Goal: Task Accomplishment & Management: Use online tool/utility

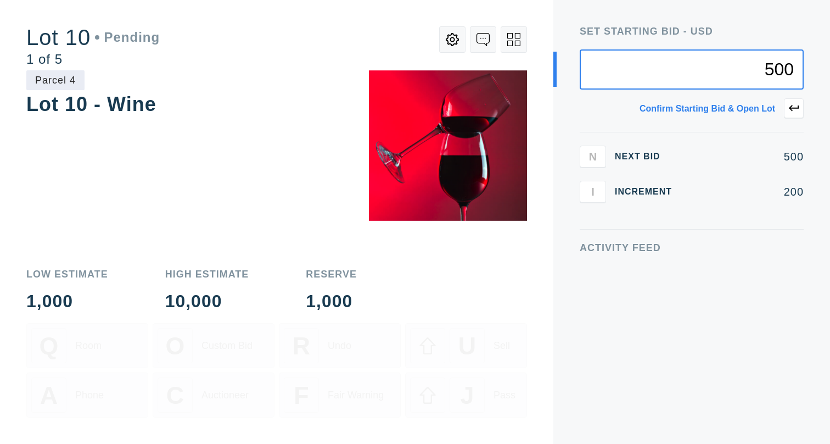
type input "500"
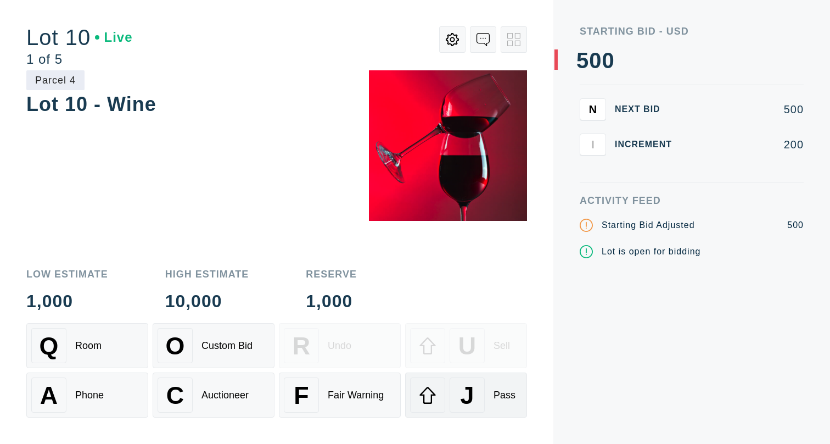
click at [482, 347] on div "J" at bounding box center [467, 394] width 35 height 35
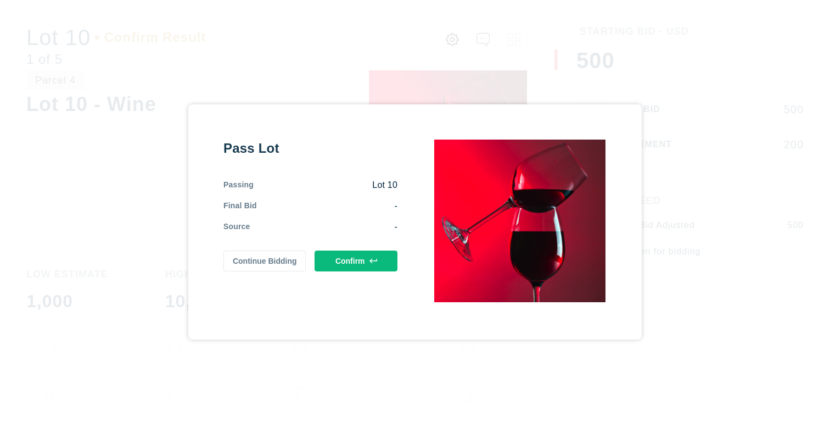
click at [282, 263] on button "Continue Bidding" at bounding box center [265, 260] width 83 height 21
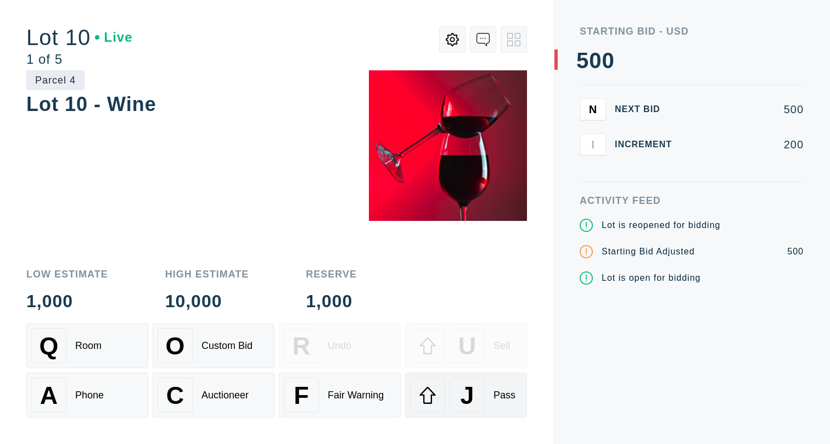
click at [461, 347] on span "J" at bounding box center [467, 395] width 14 height 28
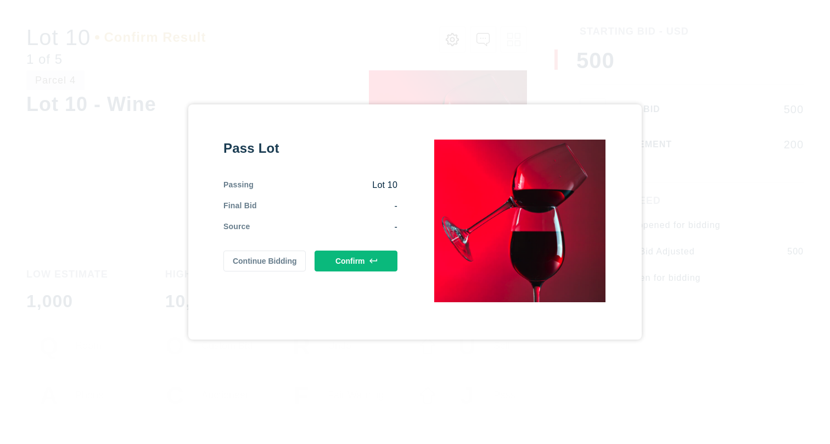
click at [360, 263] on button "Confirm" at bounding box center [356, 260] width 83 height 21
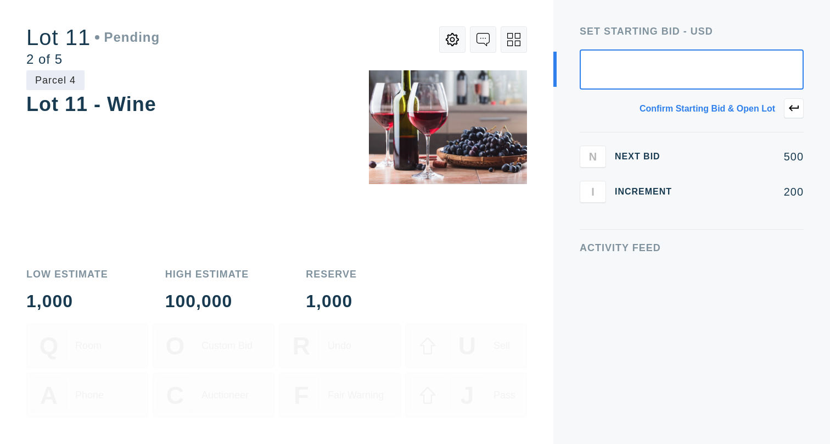
click at [516, 40] on icon at bounding box center [513, 39] width 13 height 13
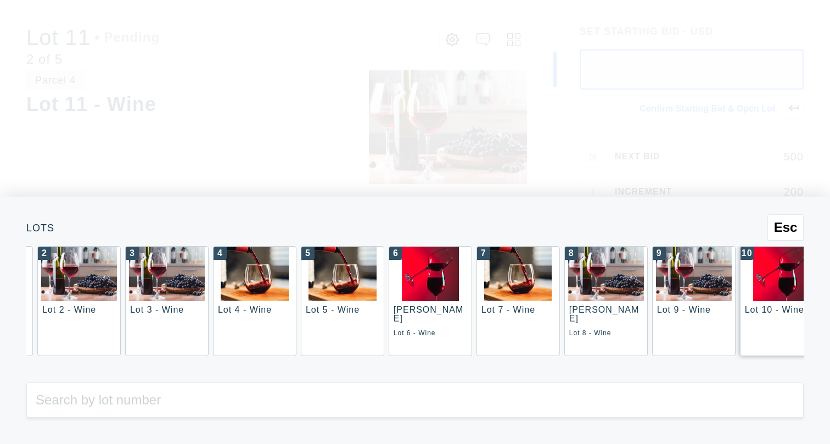
scroll to position [0, 101]
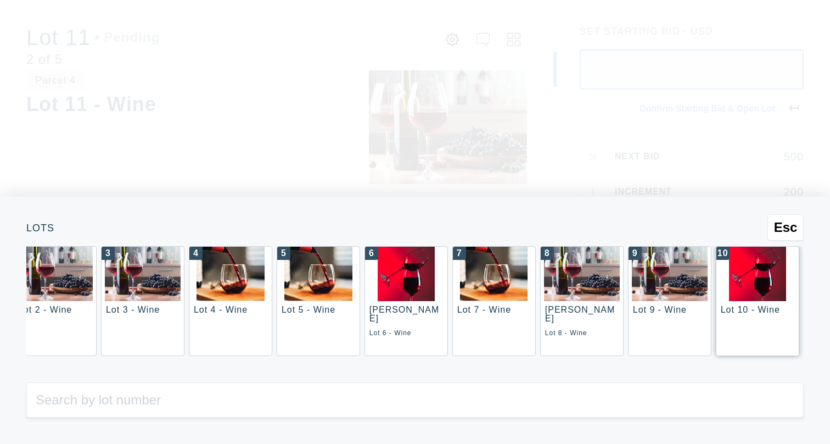
click at [641, 304] on div "10 Lot 10 - Wine" at bounding box center [757, 301] width 83 height 110
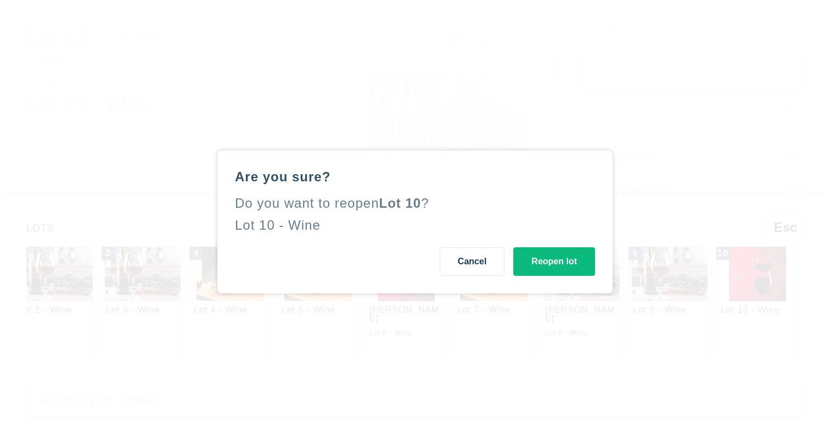
click at [578, 265] on button "Reopen lot" at bounding box center [555, 261] width 82 height 29
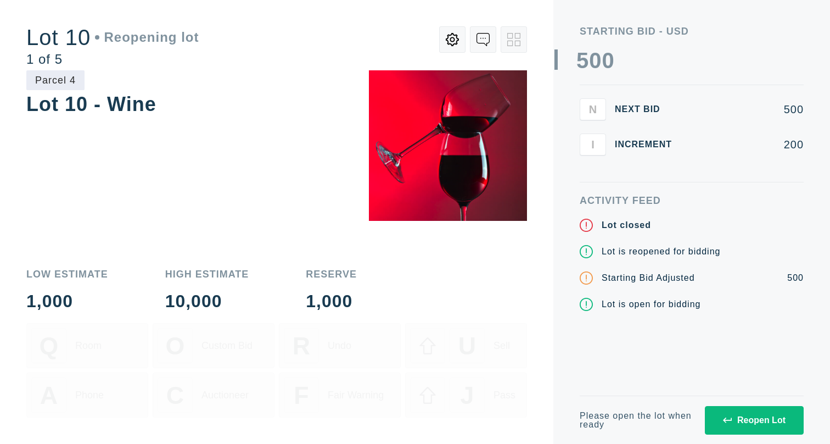
click at [641, 347] on div "Reopen Lot" at bounding box center [754, 420] width 63 height 10
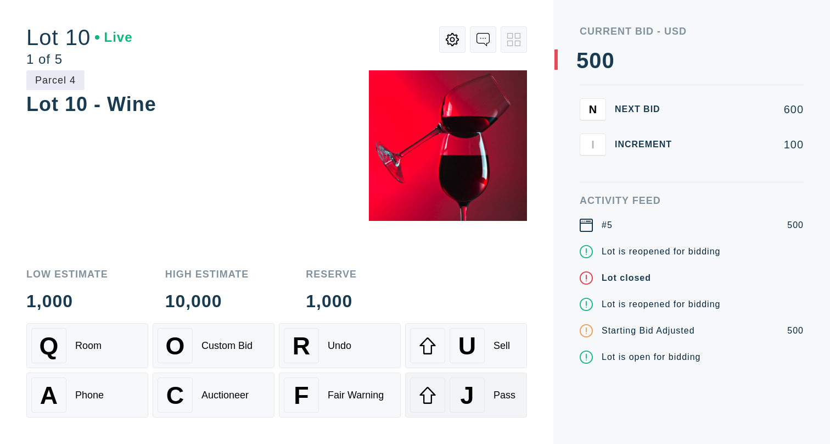
click at [474, 347] on div "J" at bounding box center [467, 394] width 35 height 35
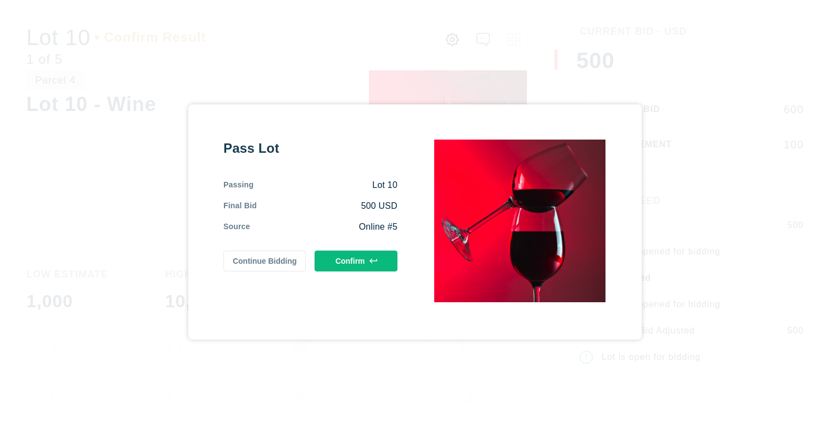
click at [372, 259] on icon at bounding box center [374, 260] width 8 height 5
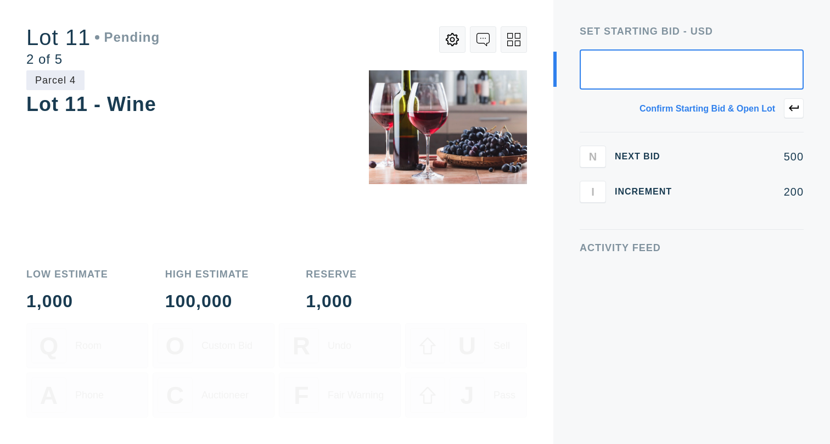
click at [515, 41] on icon at bounding box center [513, 39] width 13 height 13
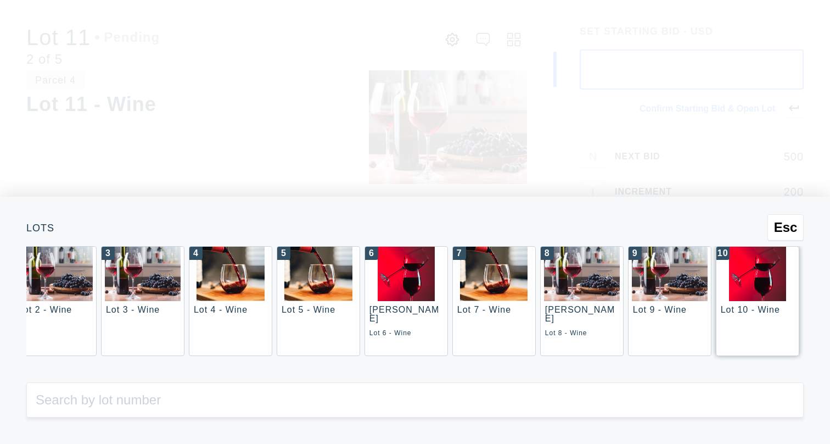
click at [641, 309] on div "Lot 10 - Wine" at bounding box center [750, 309] width 59 height 9
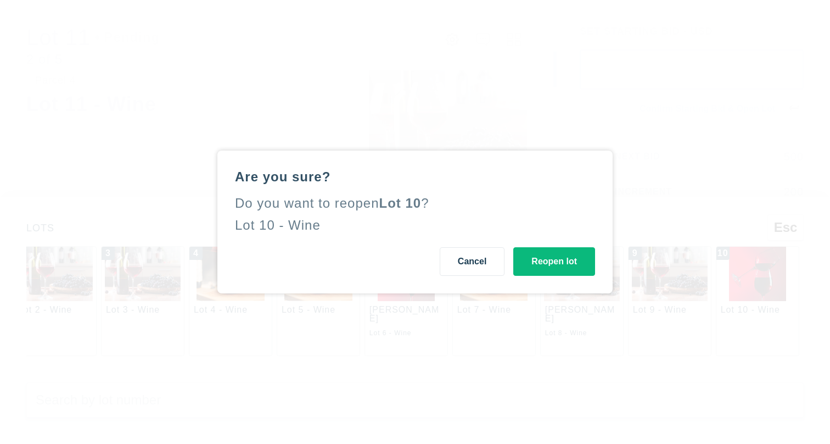
click at [561, 255] on button "Reopen lot" at bounding box center [555, 261] width 82 height 29
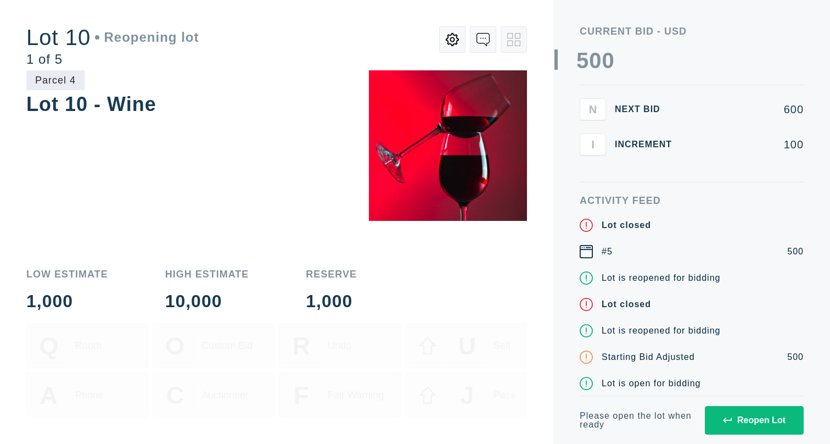
click at [641, 347] on div "Reopen Lot" at bounding box center [754, 420] width 63 height 10
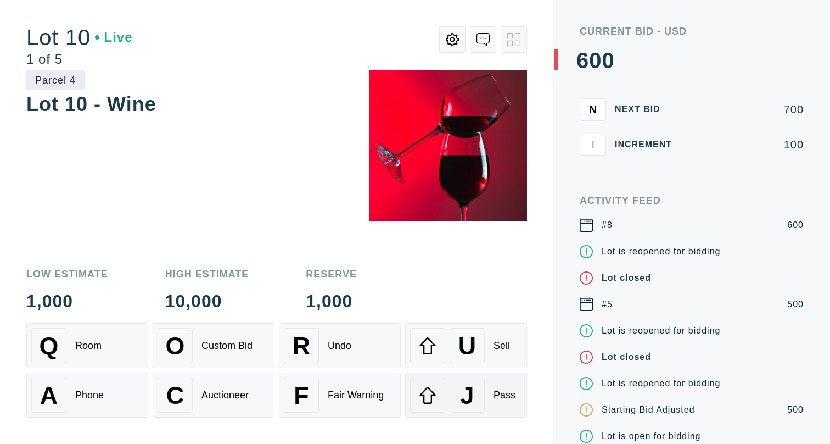
click at [482, 347] on div "J" at bounding box center [467, 394] width 35 height 35
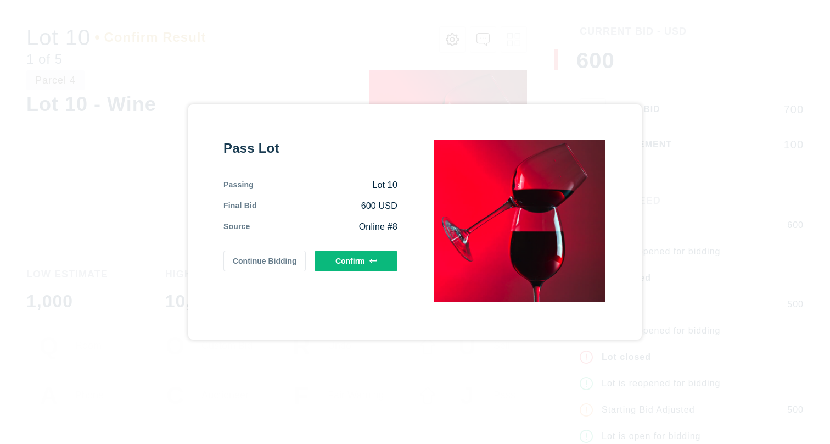
click at [365, 260] on button "Confirm" at bounding box center [356, 260] width 83 height 21
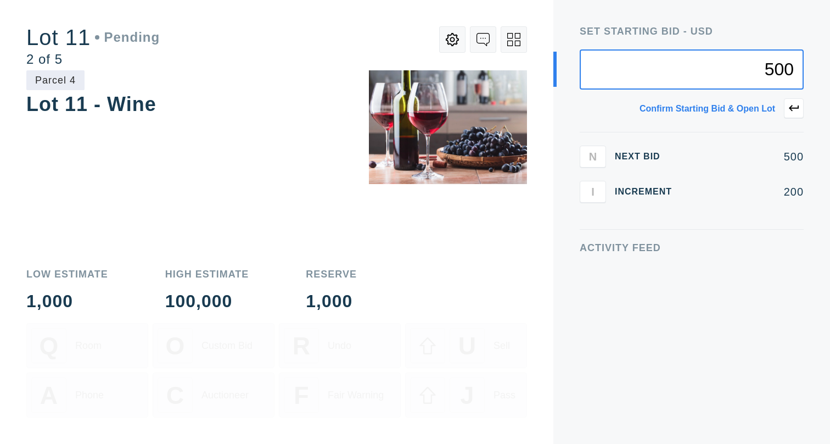
type input "500"
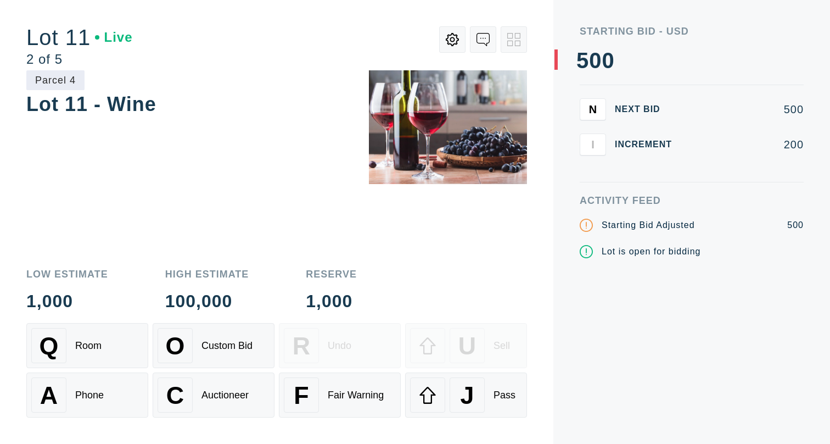
click at [613, 311] on div "Activity Feed Starting Bid Adjusted 500 Lot is open for bidding" at bounding box center [692, 320] width 224 height 248
click at [75, 347] on div "Room" at bounding box center [88, 346] width 26 height 12
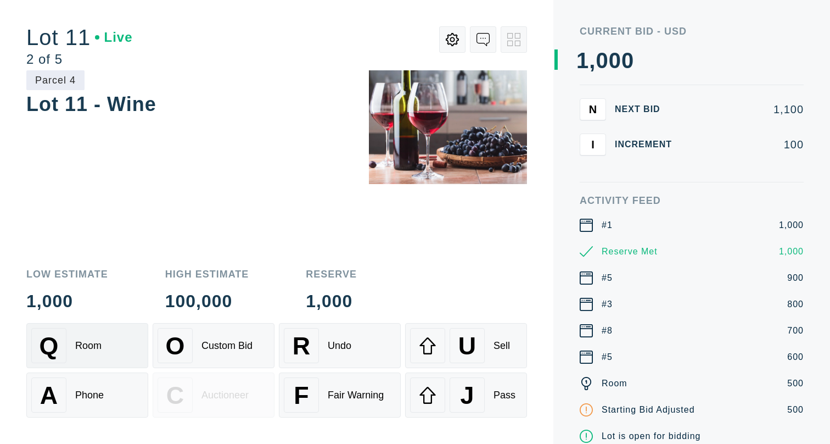
drag, startPoint x: 84, startPoint y: 339, endPoint x: 75, endPoint y: 356, distance: 19.2
click at [84, 340] on div "Room" at bounding box center [88, 346] width 26 height 12
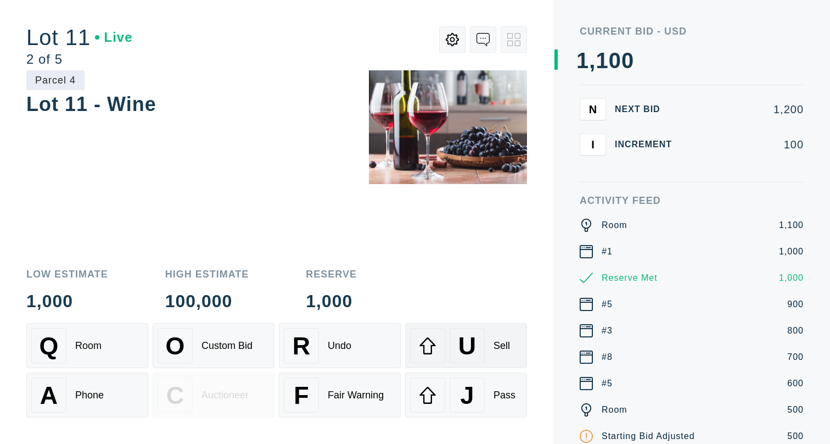
click at [494, 347] on div "Sell" at bounding box center [502, 346] width 16 height 12
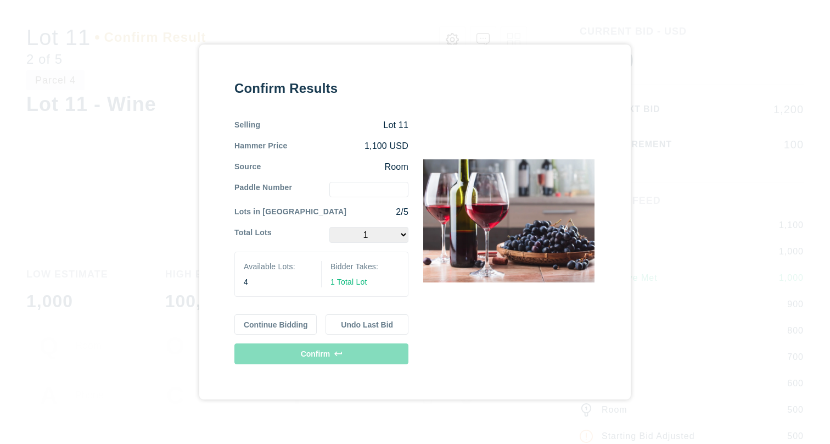
click at [271, 318] on button "Continue Bidding" at bounding box center [276, 324] width 83 height 21
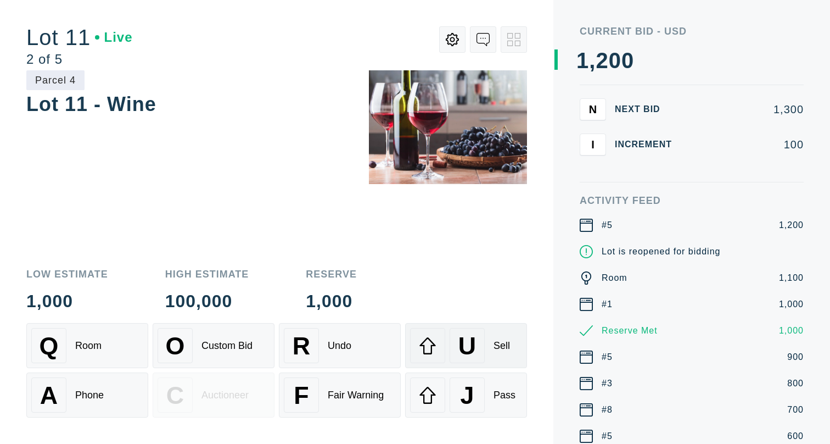
click at [466, 343] on span "U" at bounding box center [468, 346] width 18 height 28
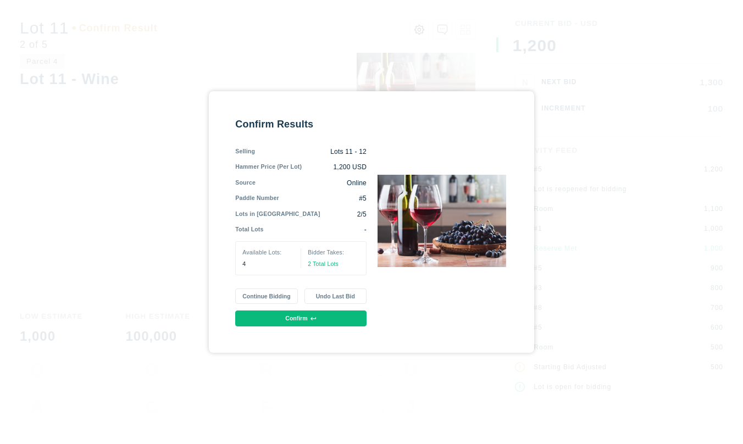
click at [308, 322] on button "Confirm" at bounding box center [300, 318] width 131 height 16
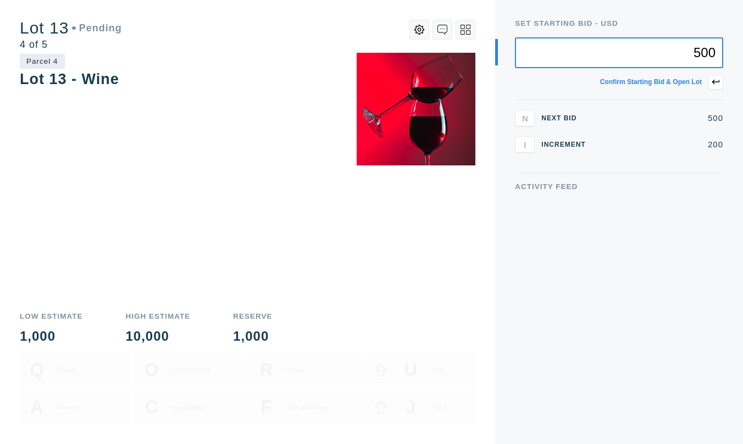
type input "500"
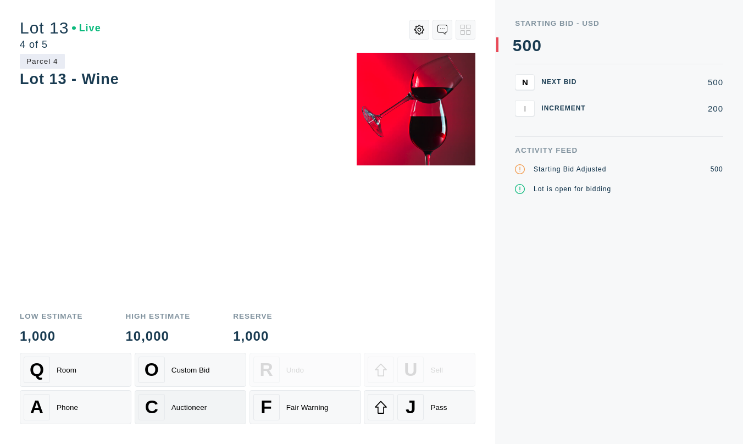
click at [204, 347] on div "Auctioneer" at bounding box center [189, 407] width 36 height 8
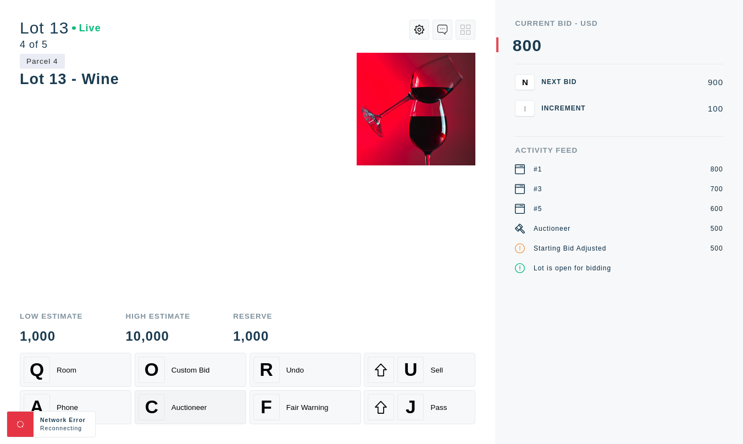
click at [170, 347] on div "C Auctioneer" at bounding box center [190, 407] width 104 height 26
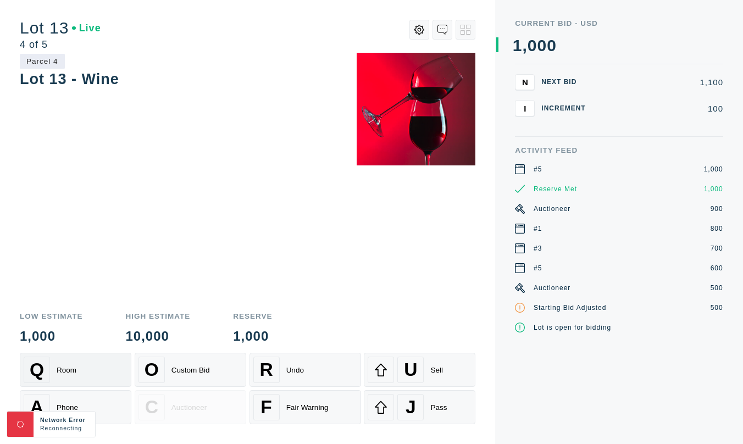
click at [100, 347] on div "Q Room" at bounding box center [76, 369] width 104 height 26
click at [68, 347] on div "Room" at bounding box center [67, 370] width 20 height 8
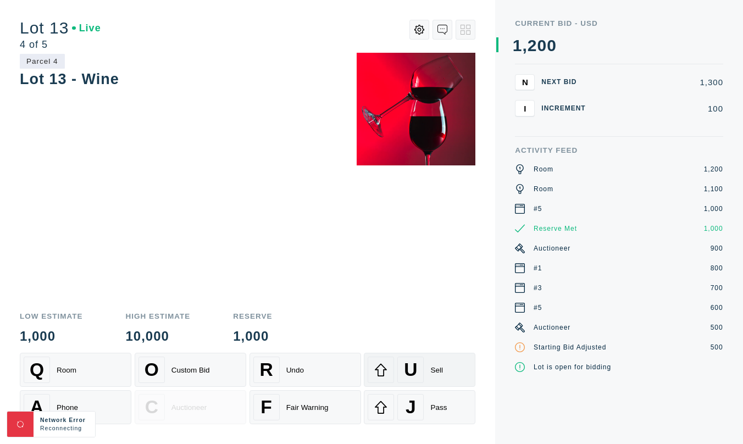
click at [415, 347] on span "U" at bounding box center [410, 369] width 13 height 21
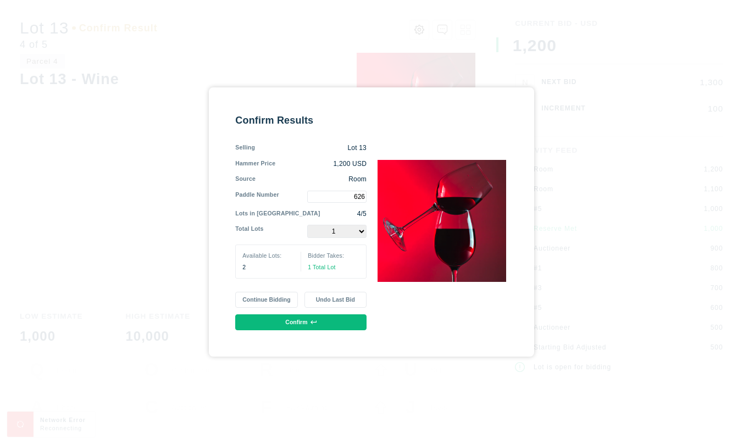
type input "626"
click at [400, 295] on div "Confirm Results Selling Lot 13 Hammer Price 1,200 USD Source Room Paddle Number…" at bounding box center [371, 222] width 272 height 216
click at [355, 229] on select "1 2" at bounding box center [336, 231] width 59 height 13
select select "2"
click at [307, 225] on select "1 2" at bounding box center [336, 231] width 59 height 13
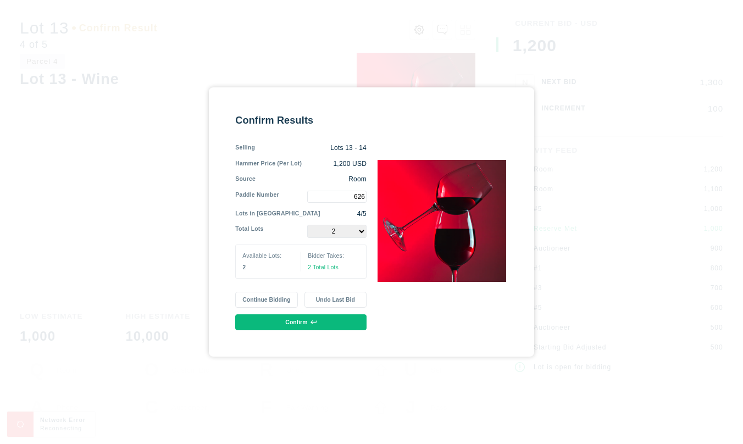
click at [311, 325] on icon at bounding box center [312, 321] width 5 height 5
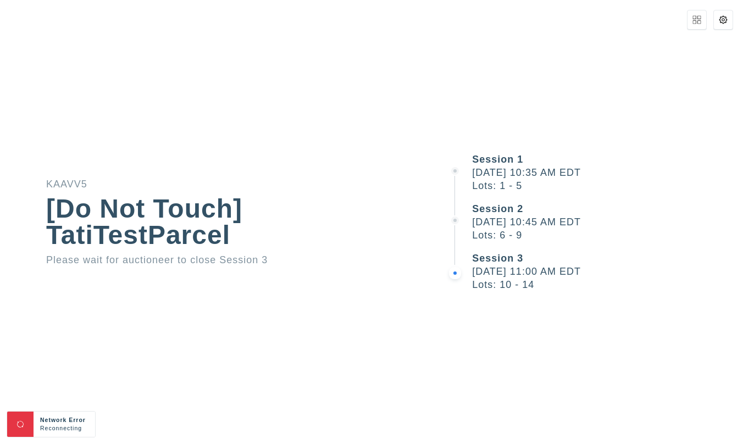
click at [641, 18] on button at bounding box center [697, 20] width 20 height 20
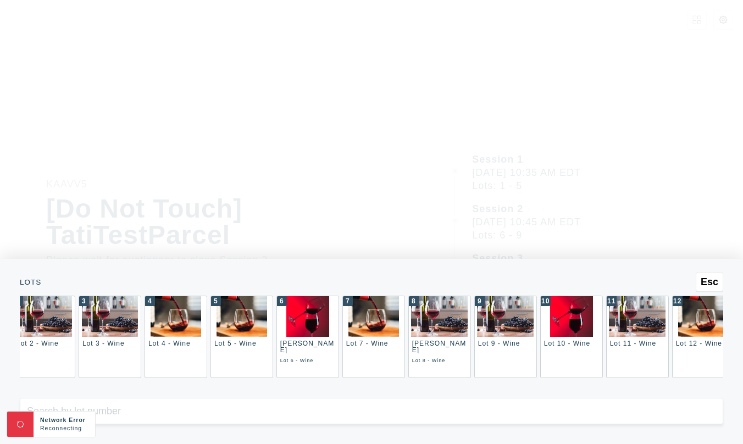
scroll to position [0, 0]
